Goal: Information Seeking & Learning: Check status

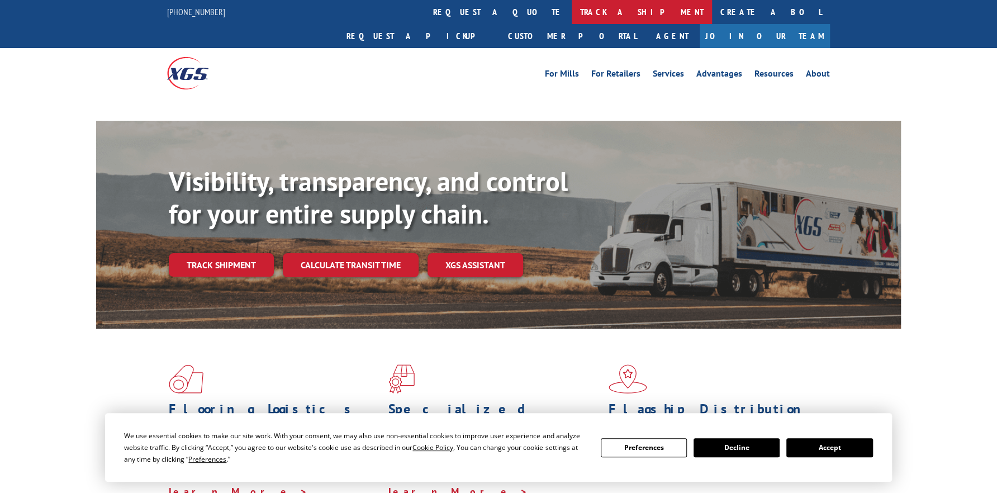
click at [572, 11] on link "track a shipment" at bounding box center [642, 12] width 140 height 24
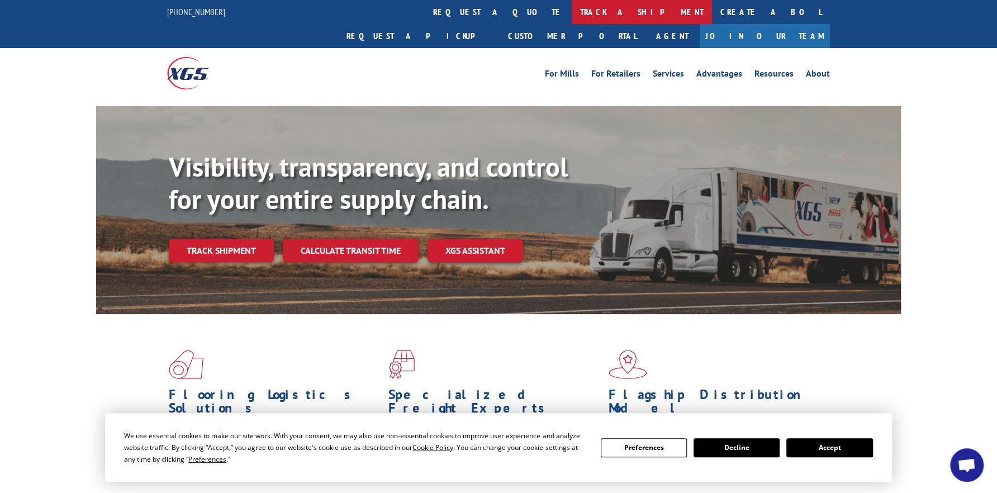
click at [572, 13] on link "track a shipment" at bounding box center [642, 12] width 140 height 24
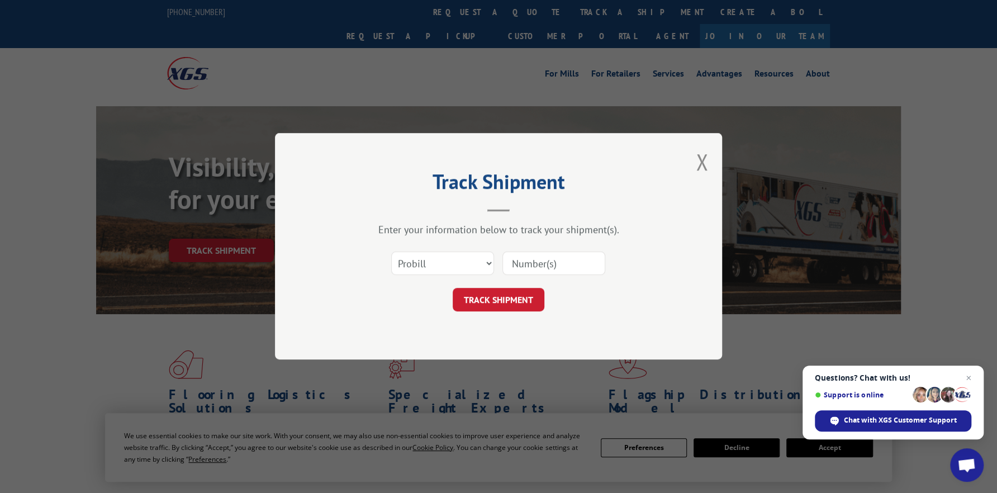
paste input "17479508"
type input "17479508"
click at [495, 303] on button "TRACK SHIPMENT" at bounding box center [499, 299] width 92 height 23
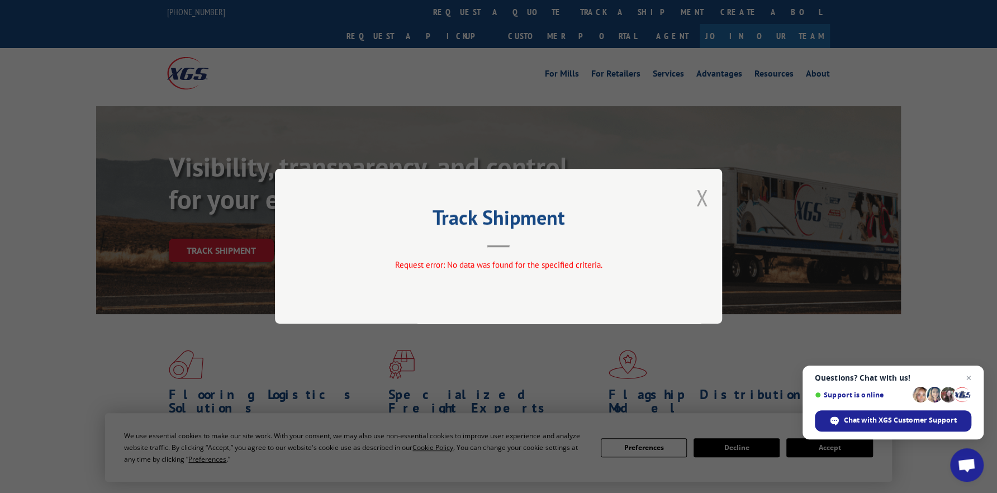
click at [705, 198] on button "Close modal" at bounding box center [702, 198] width 12 height 30
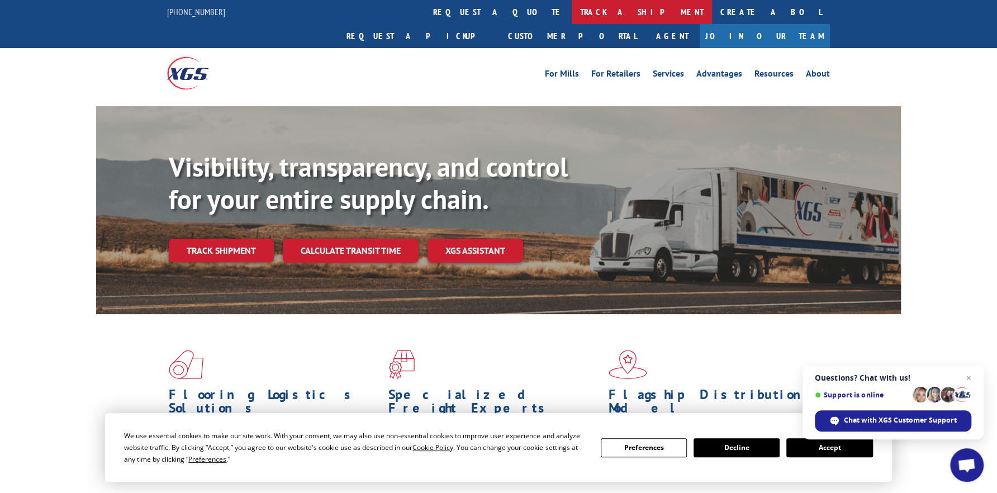
click at [572, 10] on link "track a shipment" at bounding box center [642, 12] width 140 height 24
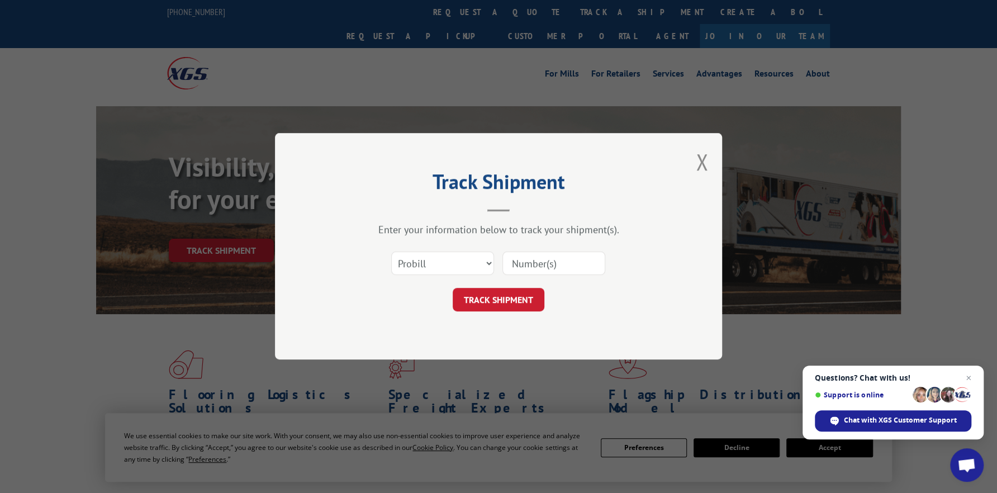
click at [538, 257] on input at bounding box center [553, 263] width 103 height 23
paste input "17479508"
type input "17479508"
click at [520, 293] on button "TRACK SHIPMENT" at bounding box center [499, 299] width 92 height 23
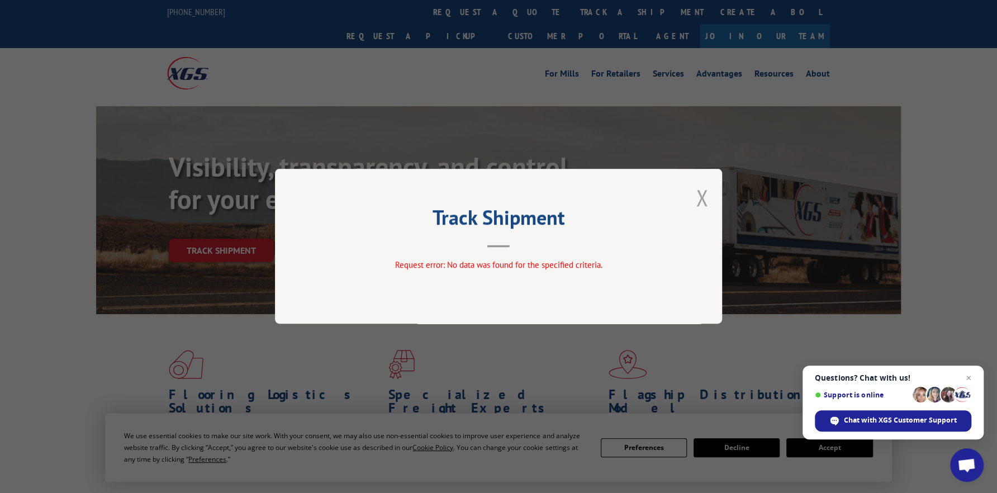
click at [698, 197] on button "Close modal" at bounding box center [702, 198] width 12 height 30
